Goal: Information Seeking & Learning: Learn about a topic

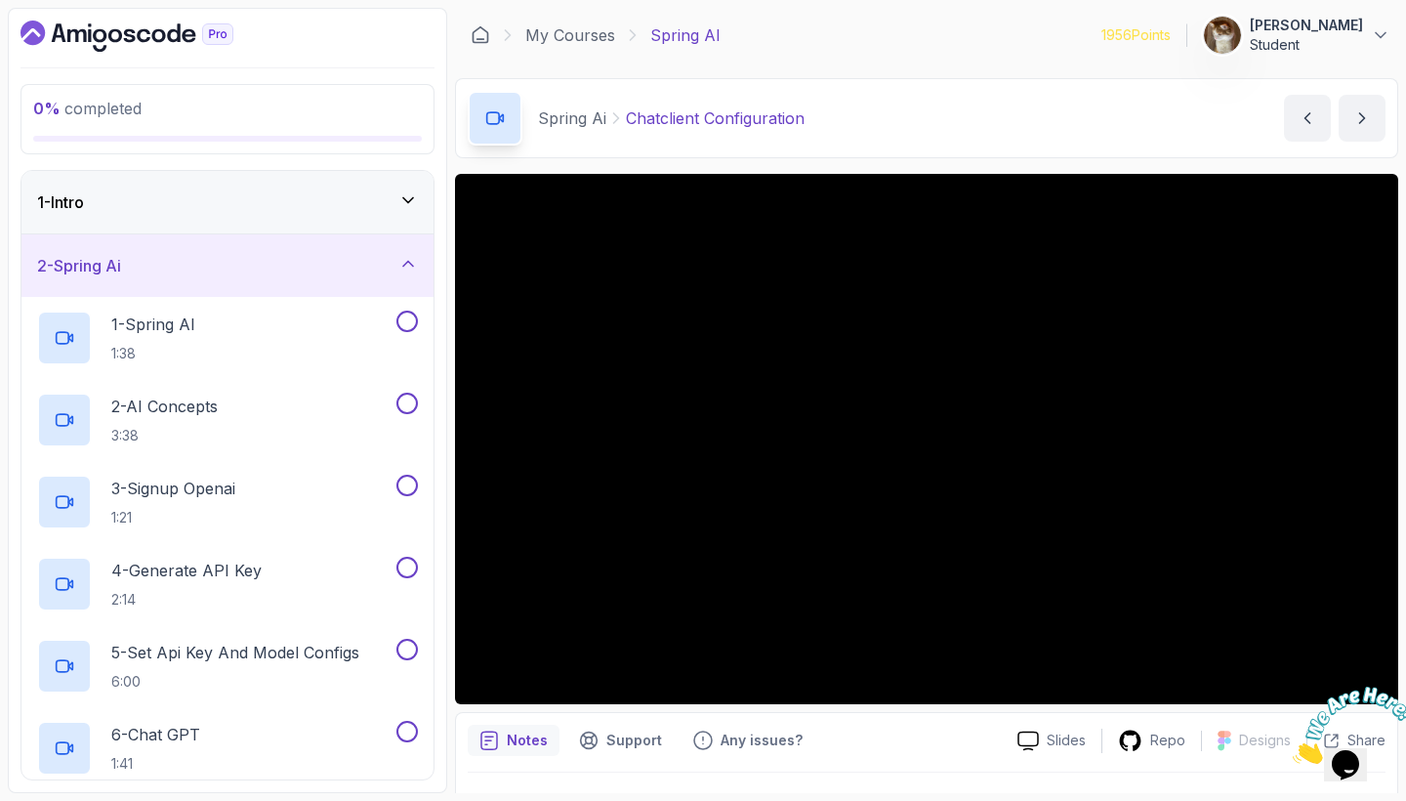
scroll to position [565, 0]
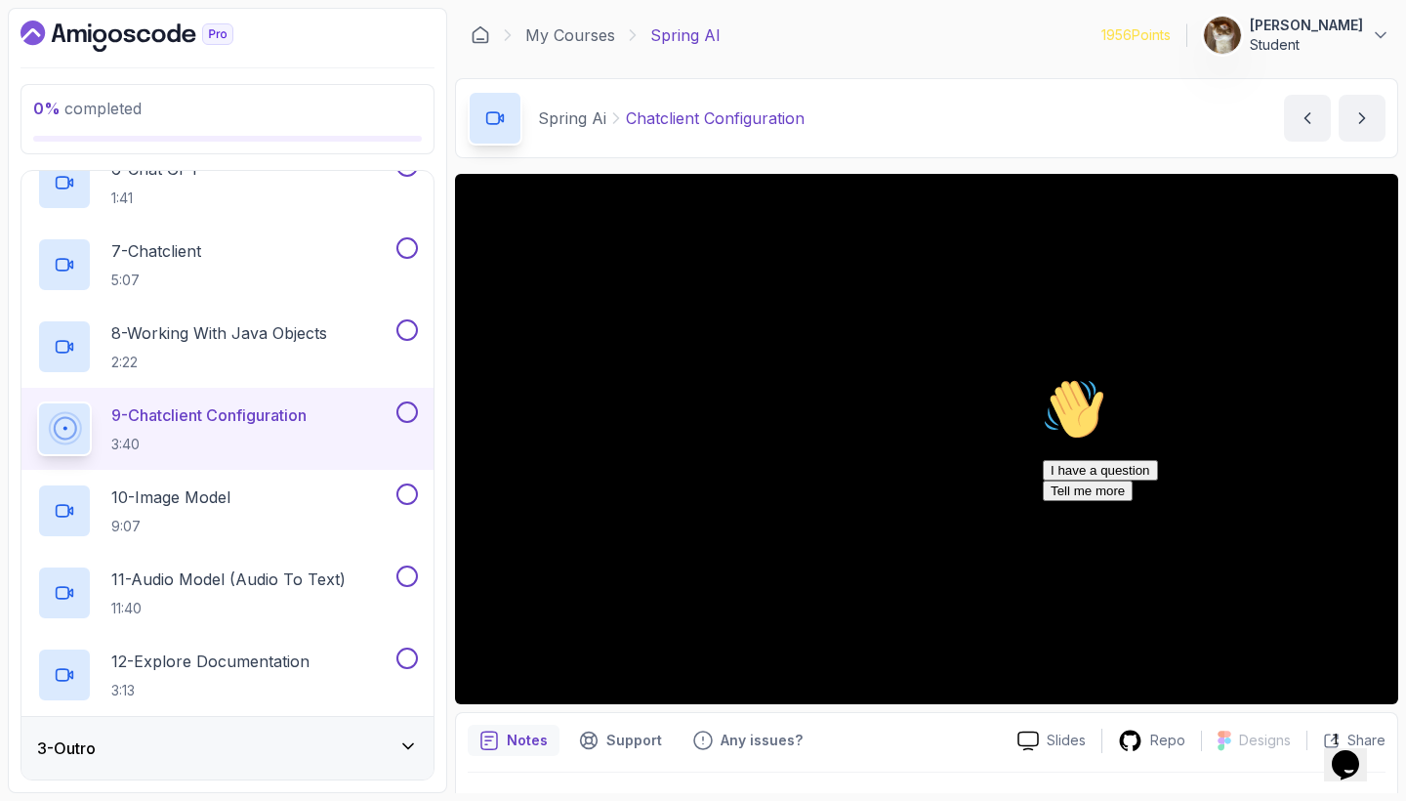
click at [1043, 378] on icon "Chat attention grabber" at bounding box center [1043, 378] width 0 height 0
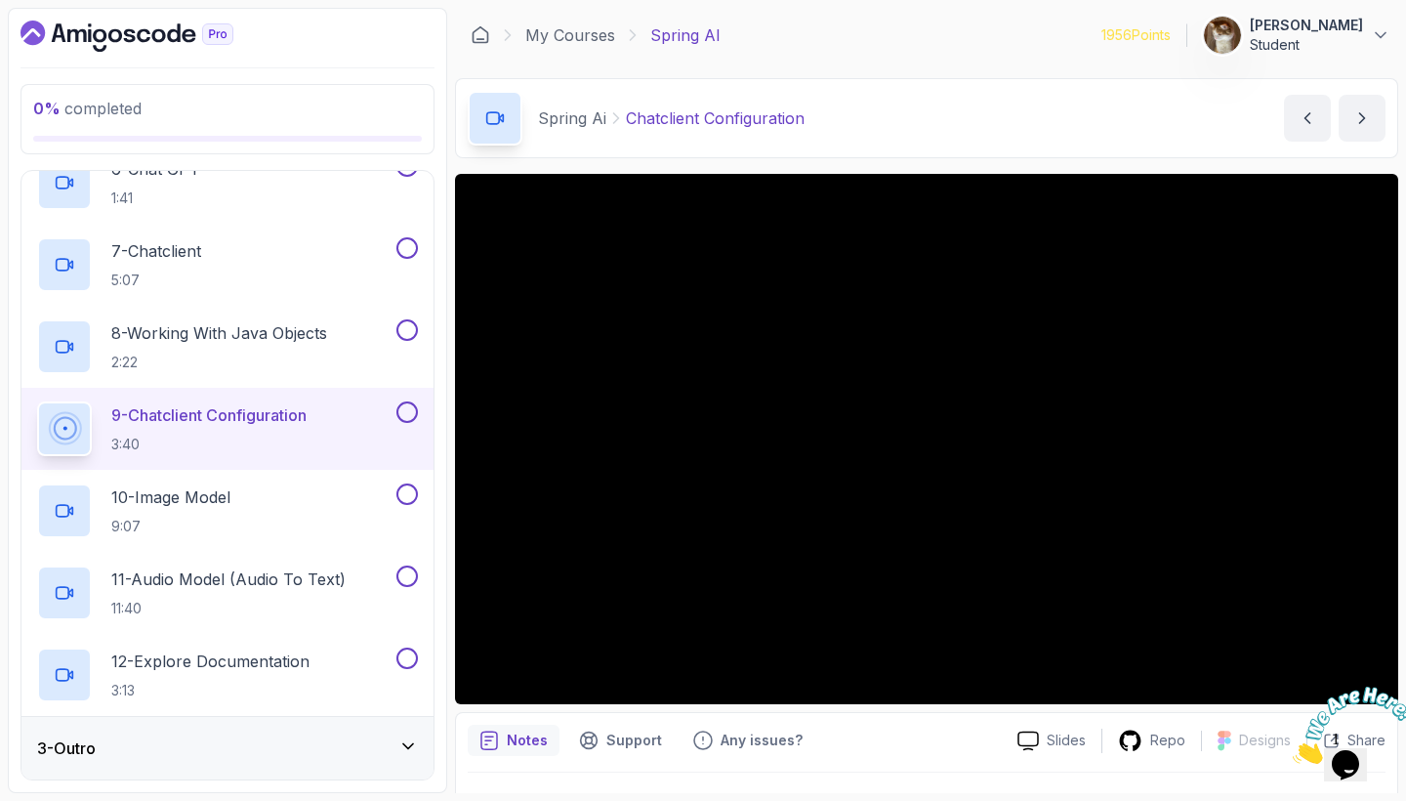
click at [1293, 750] on icon "Close" at bounding box center [1293, 758] width 0 height 17
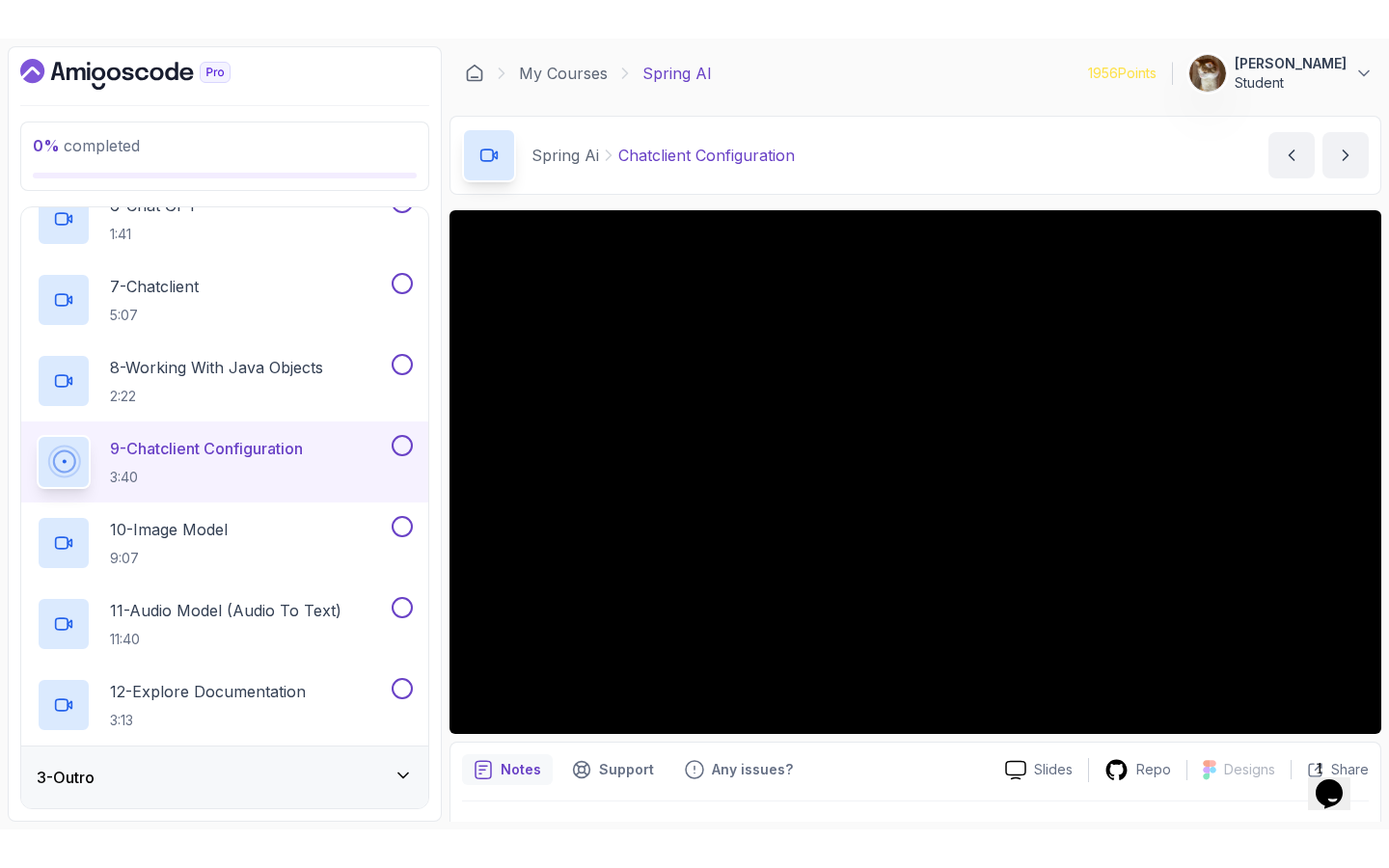
scroll to position [0, 0]
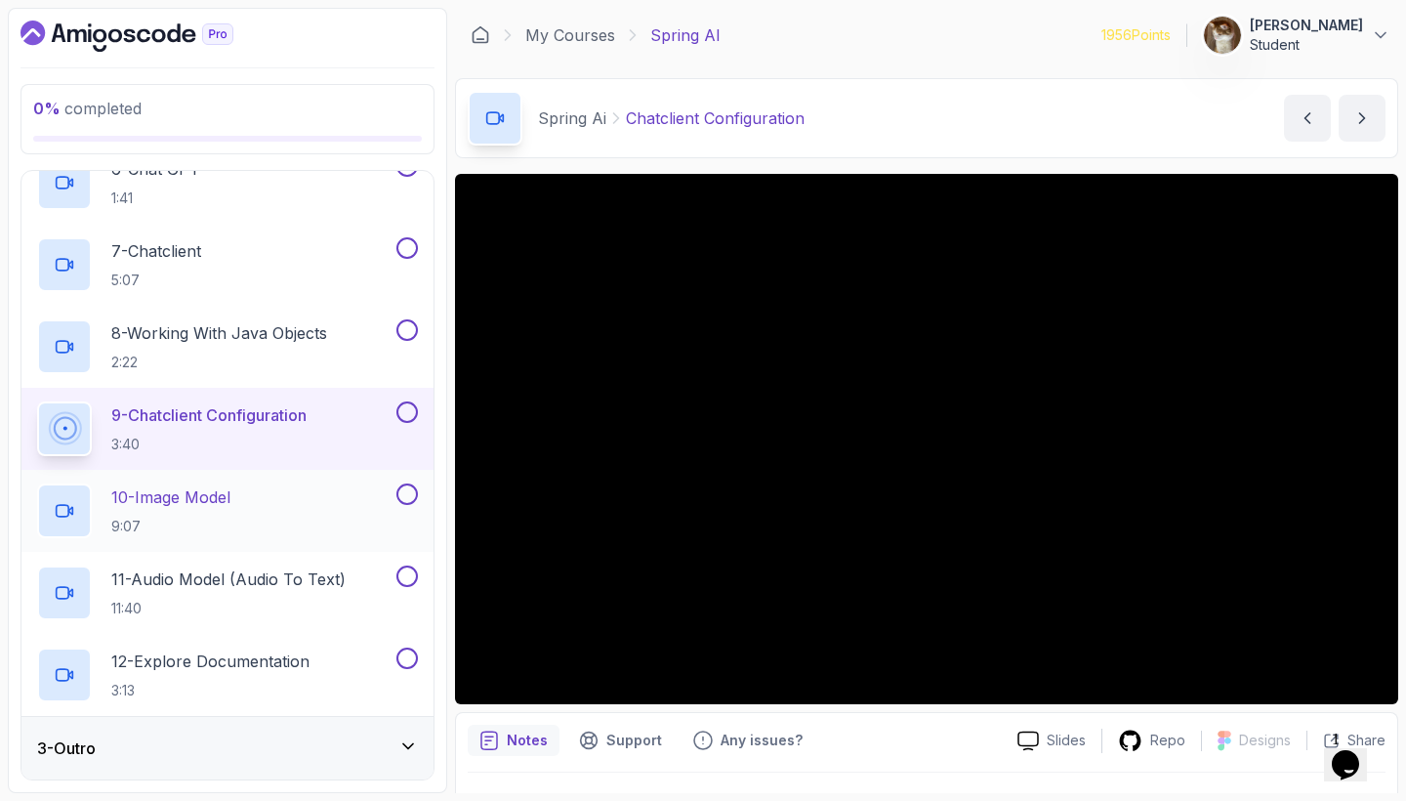
click at [186, 499] on p "10 - Image Model" at bounding box center [170, 496] width 119 height 23
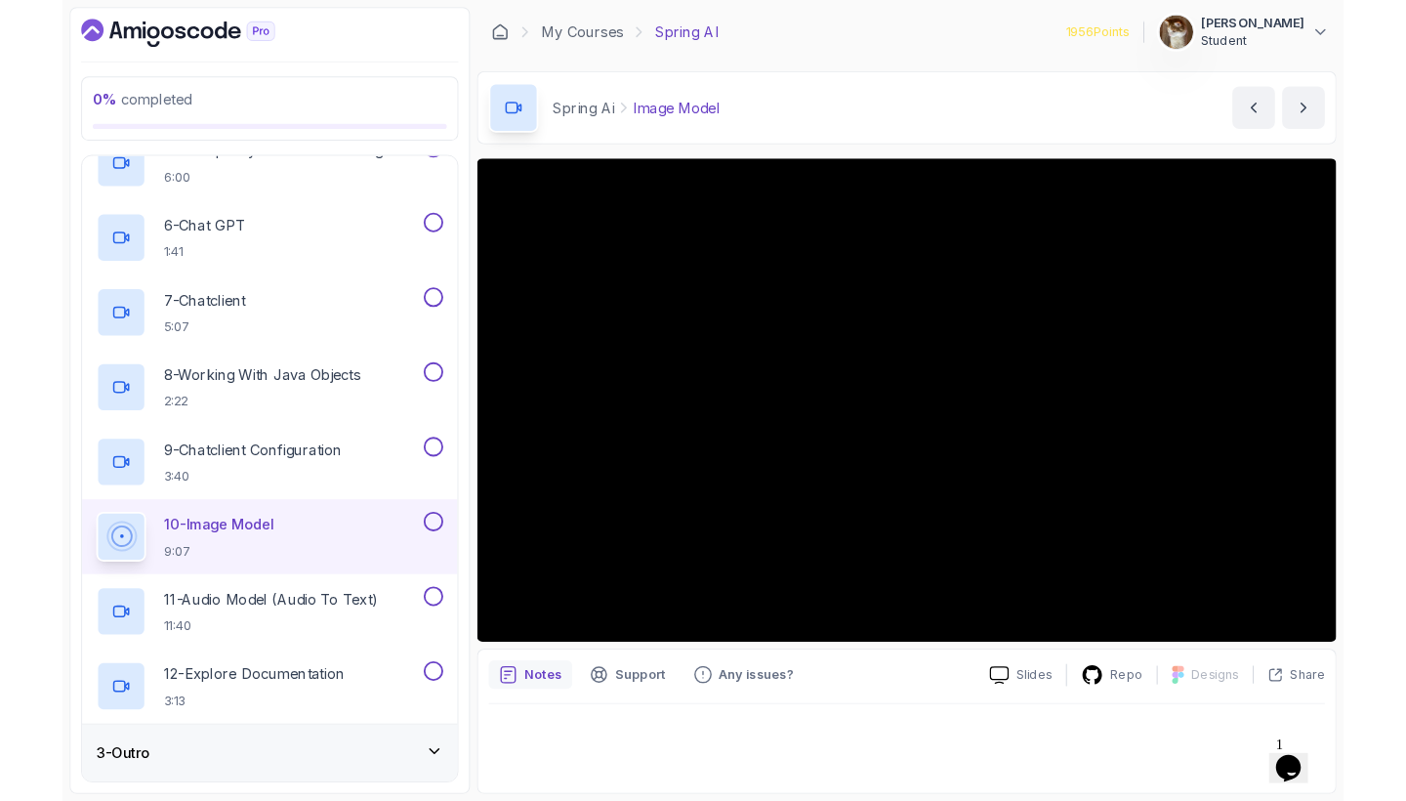
scroll to position [487, 0]
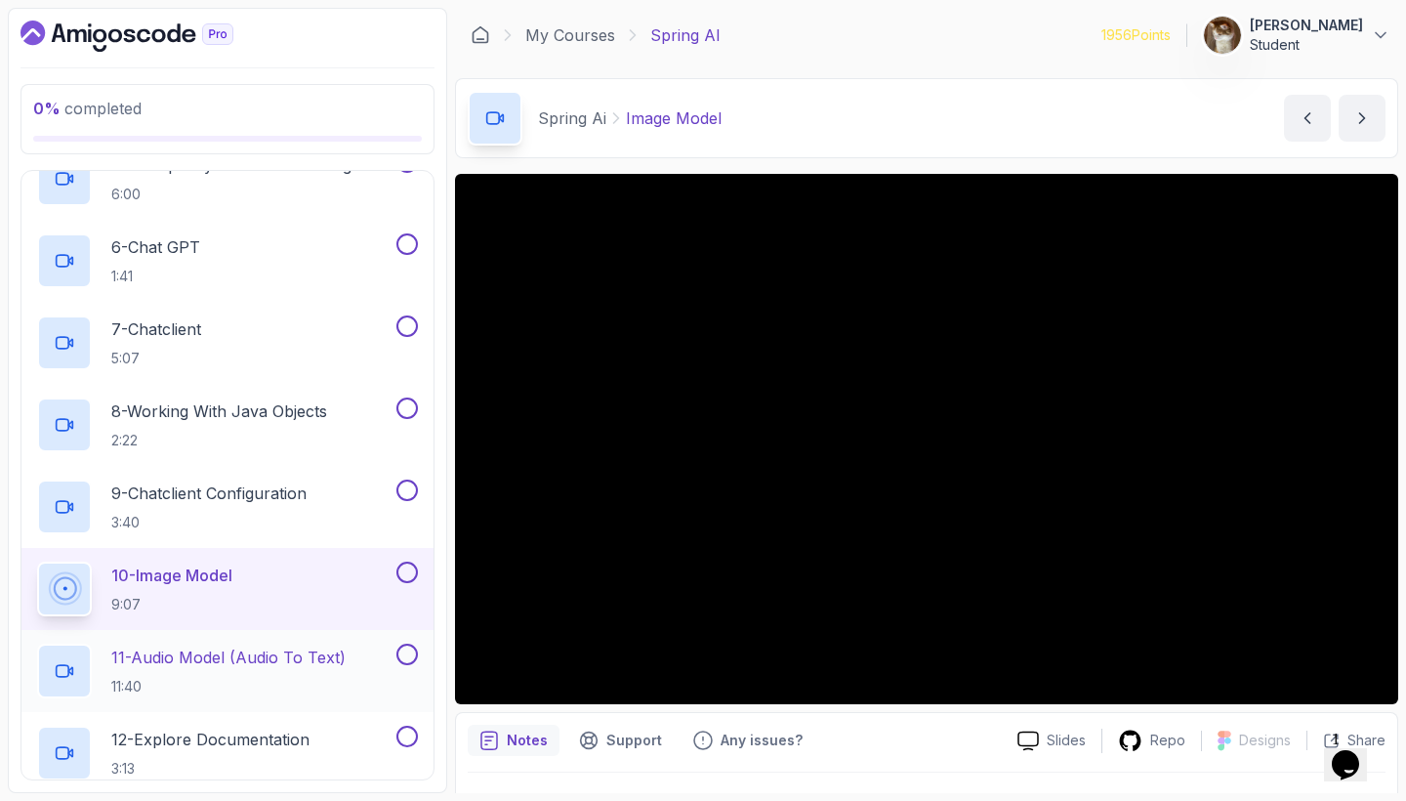
click at [237, 655] on p "11 - Audio Model (Audio To Text)" at bounding box center [228, 657] width 234 height 23
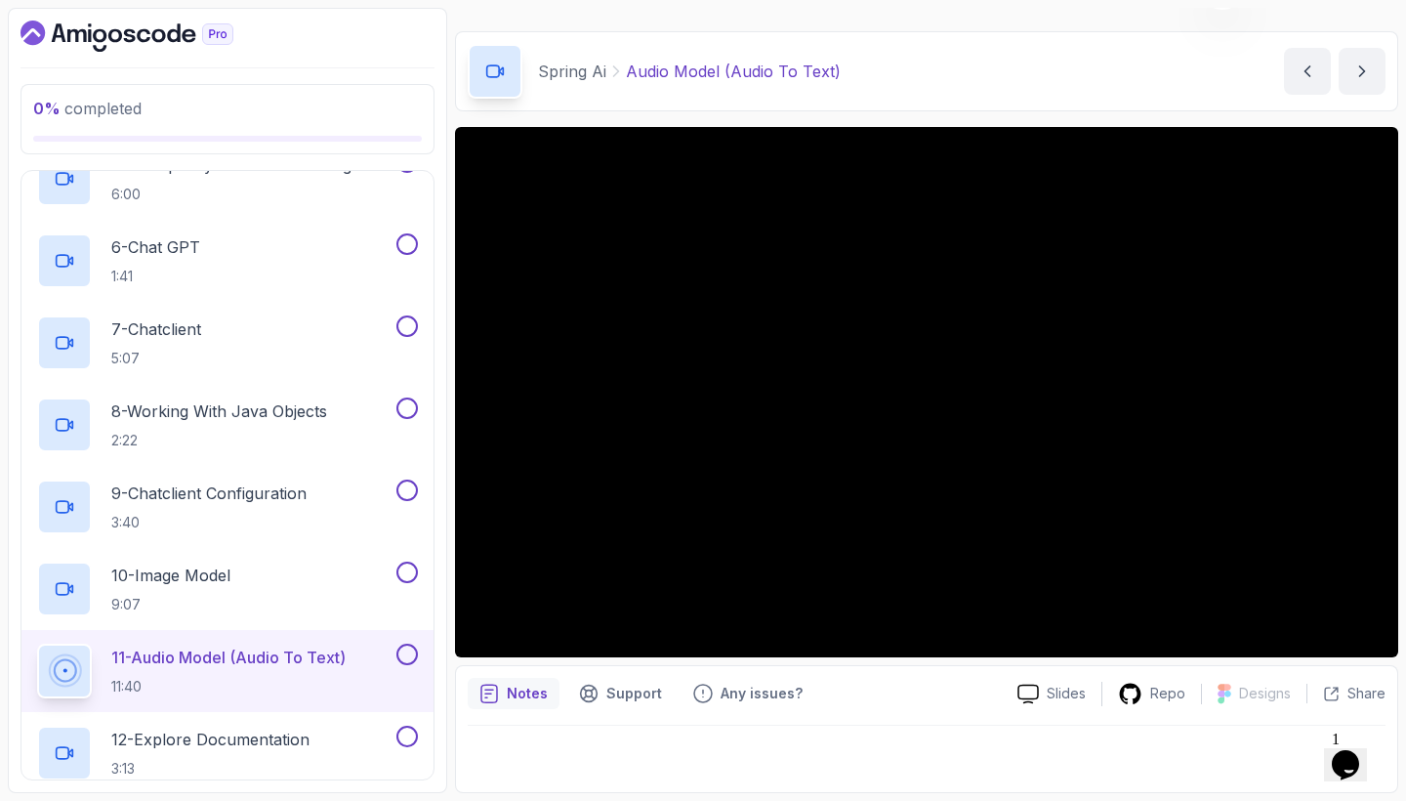
scroll to position [47, 0]
click at [603, 694] on div "Support" at bounding box center [620, 693] width 106 height 31
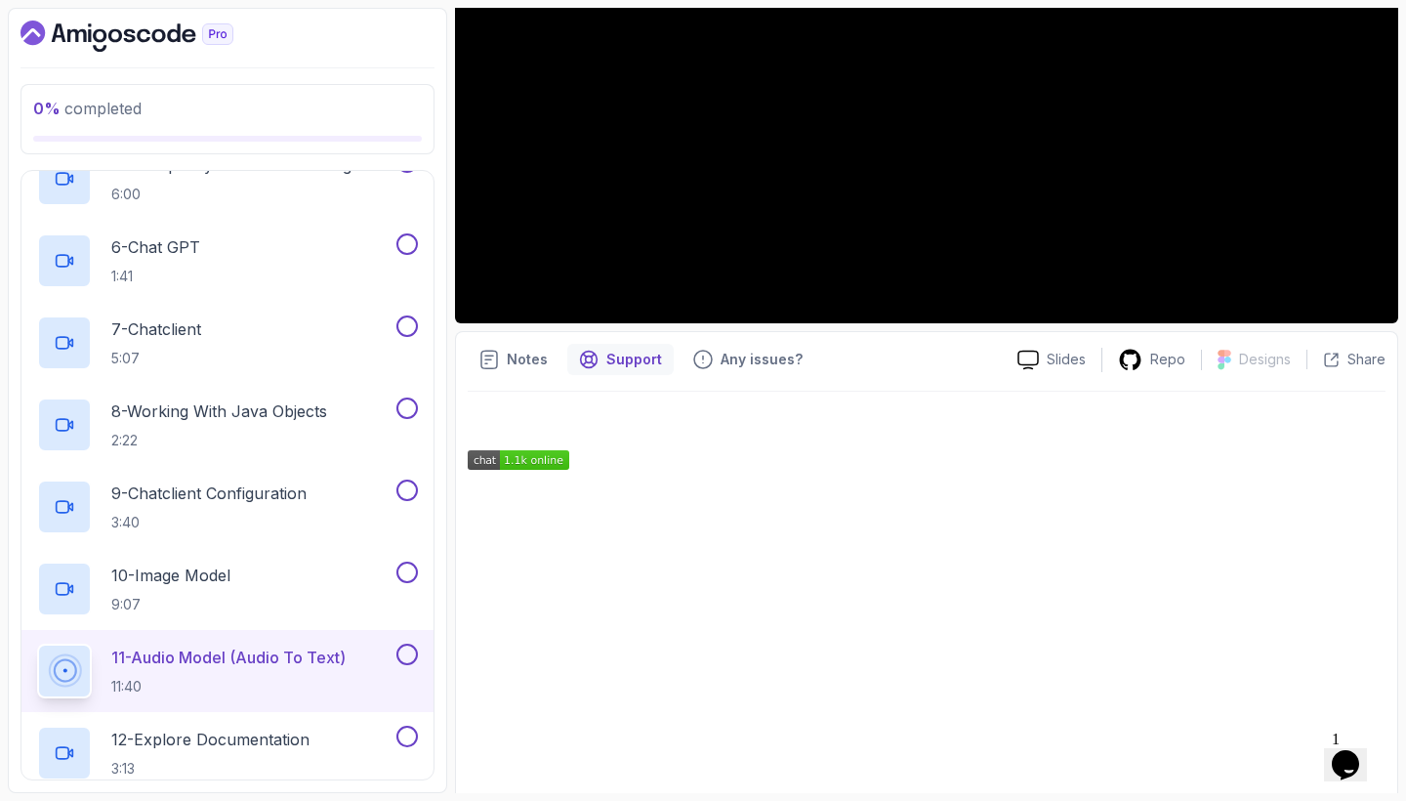
scroll to position [384, 0]
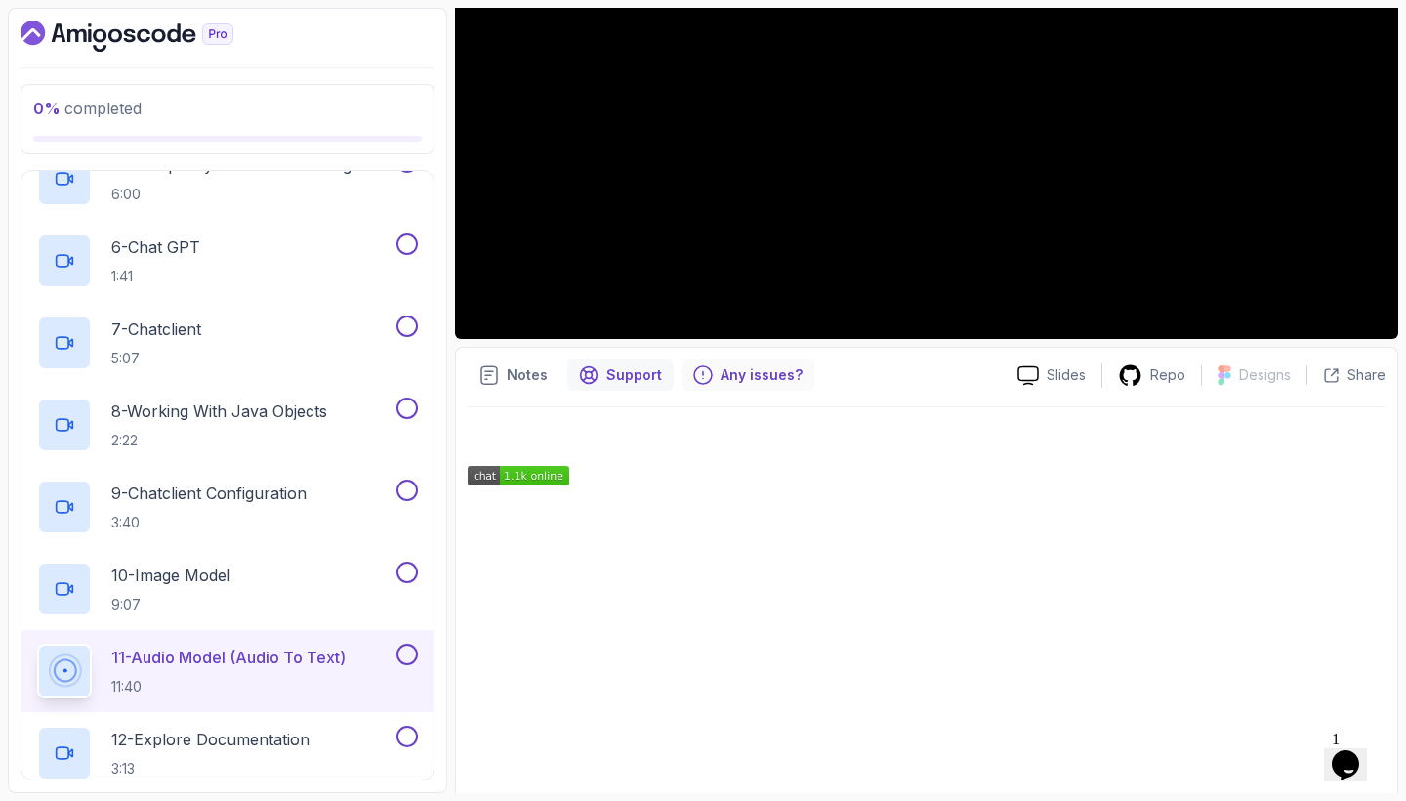
click at [761, 379] on p "Any issues?" at bounding box center [762, 375] width 82 height 20
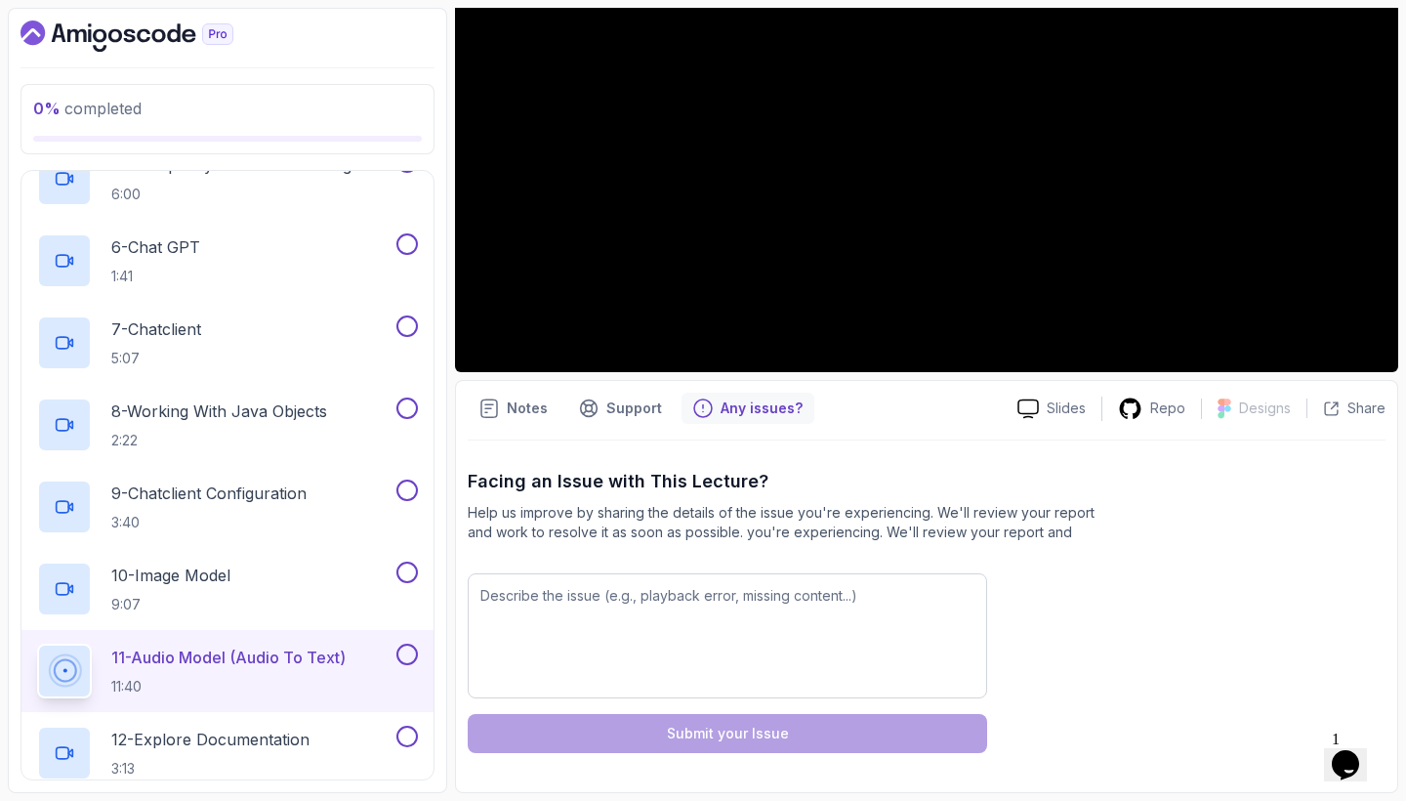
scroll to position [0, 0]
click at [539, 426] on div "Notes Support Any issues? Slides Repo Designs Design not available Share Facing…" at bounding box center [926, 586] width 943 height 413
click at [535, 419] on div "Notes" at bounding box center [514, 408] width 92 height 31
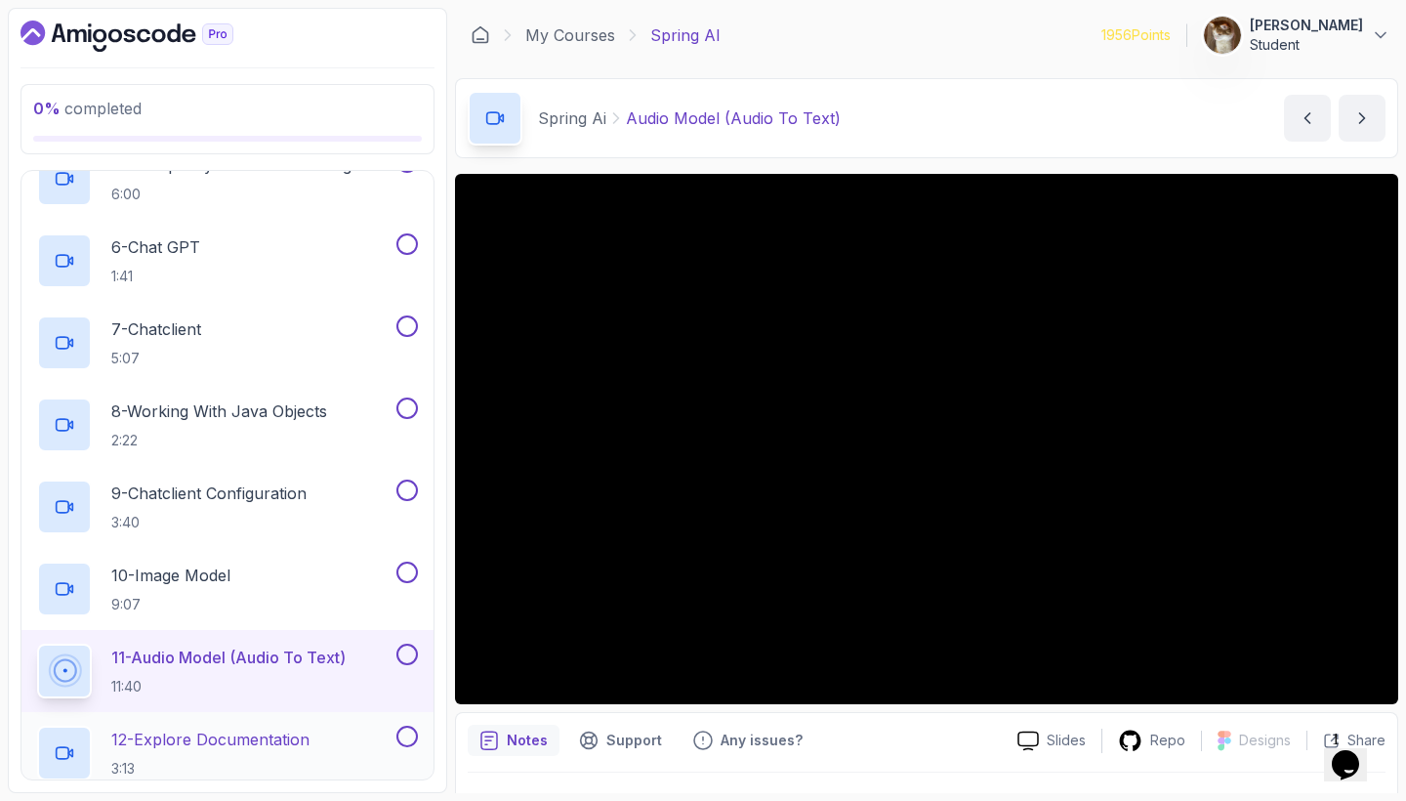
click at [202, 732] on p "12 - Explore Documentation" at bounding box center [210, 739] width 198 height 23
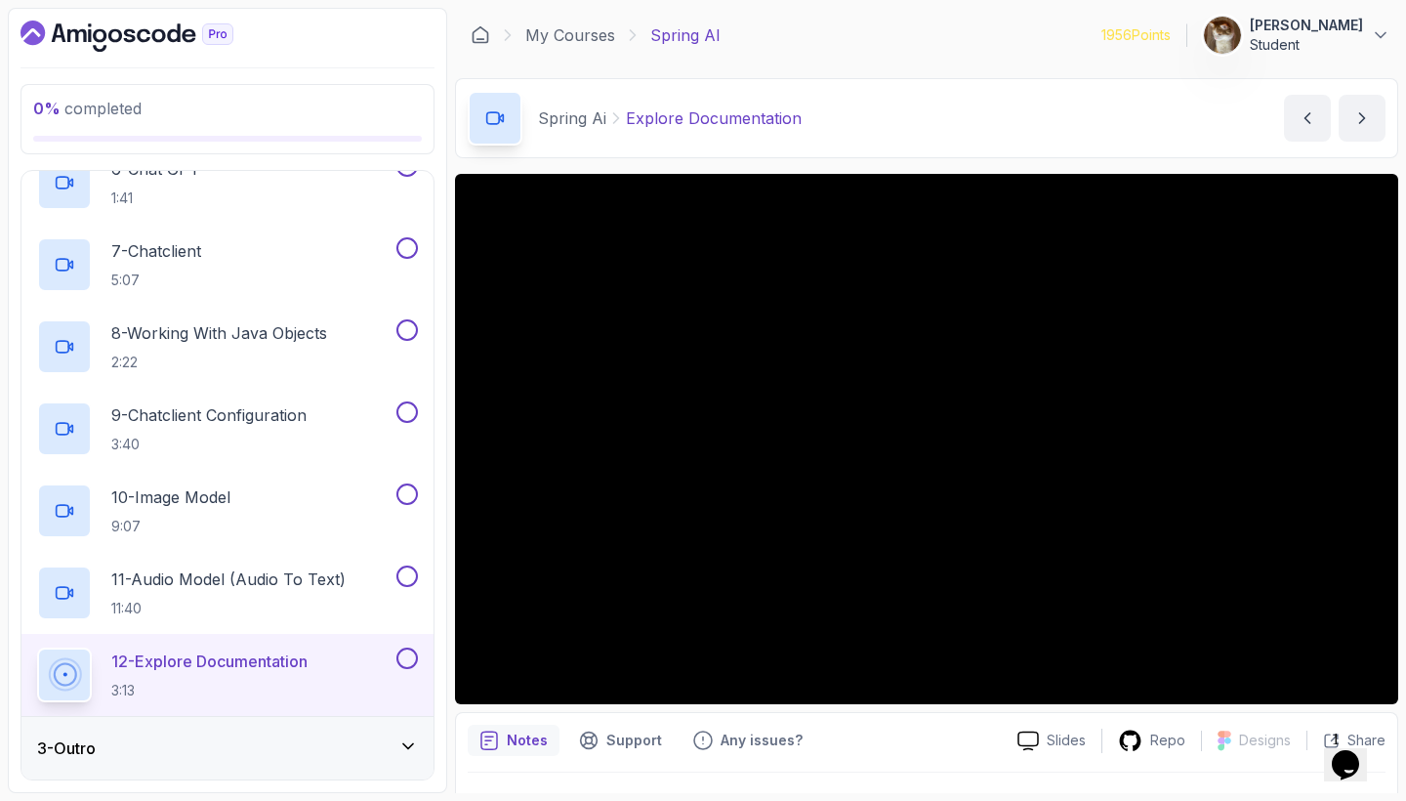
scroll to position [565, 0]
click at [329, 731] on div "3 - Outro" at bounding box center [227, 748] width 412 height 63
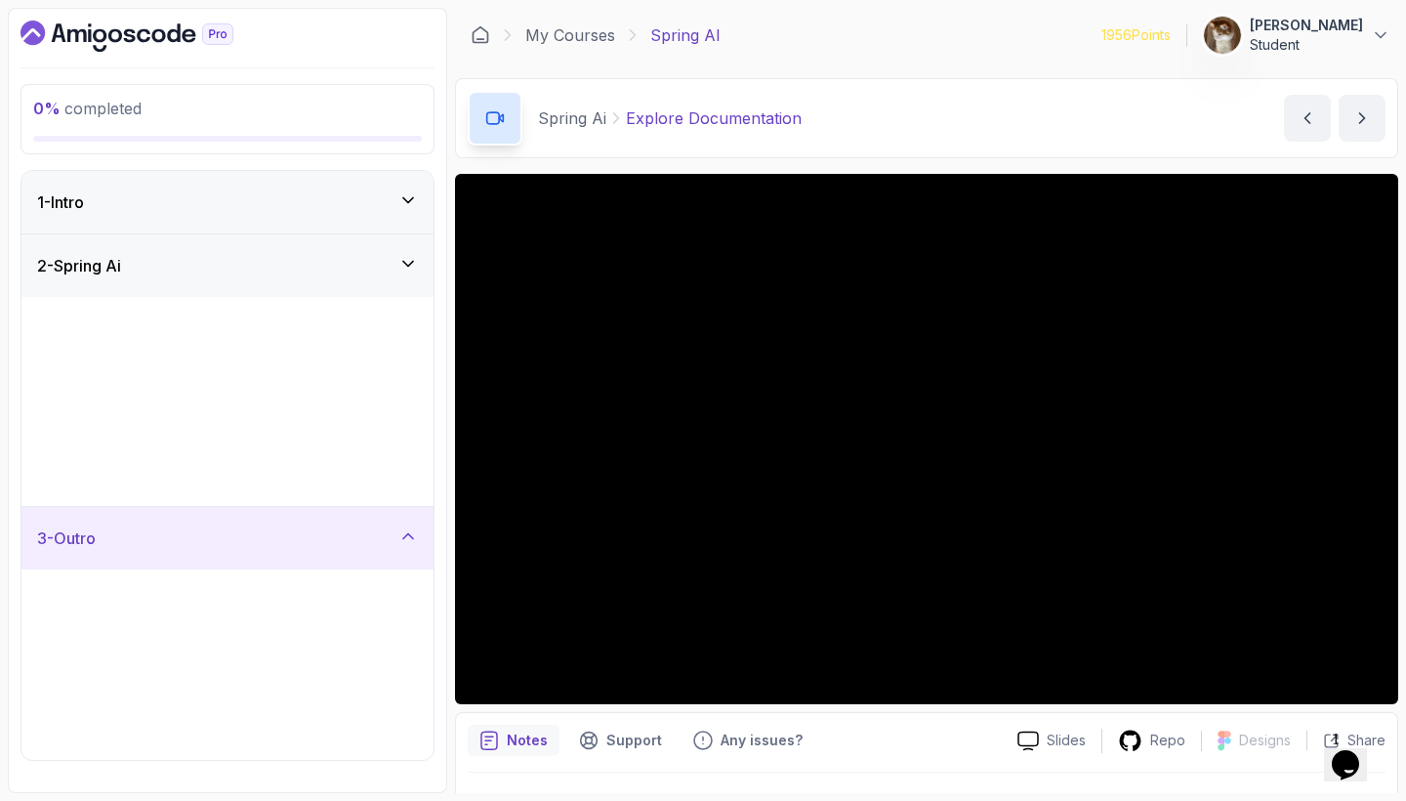
scroll to position [0, 0]
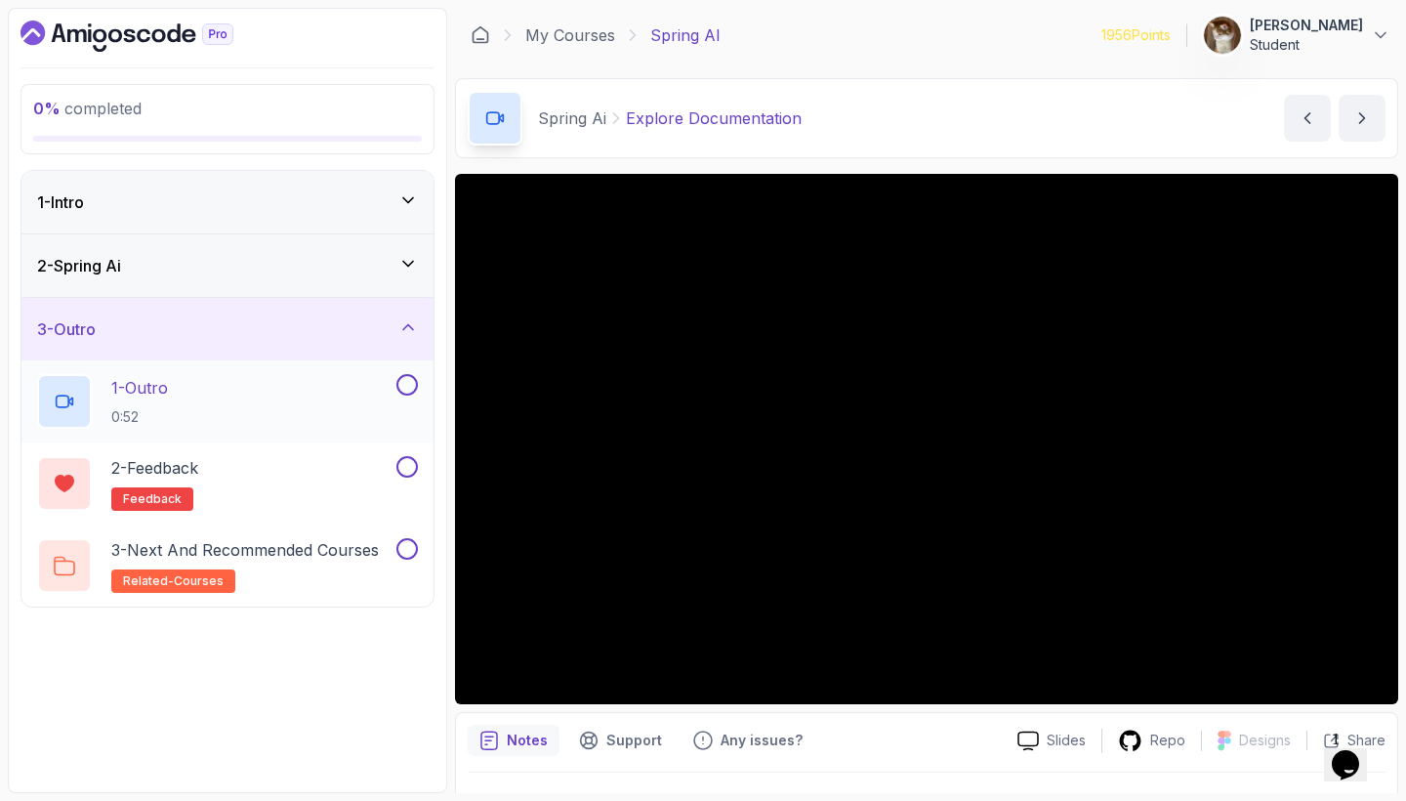
click at [333, 395] on div "1 - Outro 0:52" at bounding box center [214, 401] width 355 height 55
